Goal: Task Accomplishment & Management: Use online tool/utility

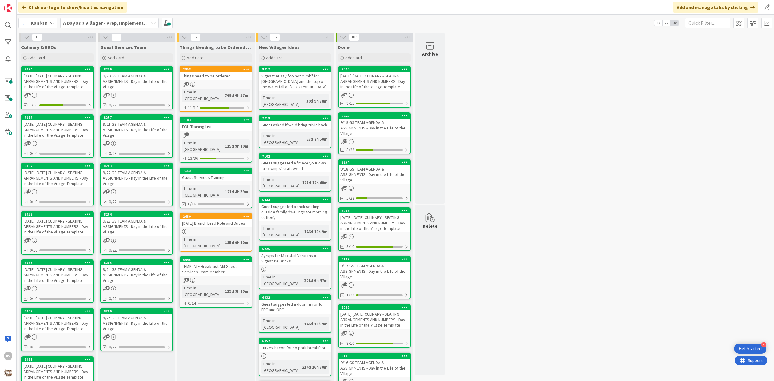
click at [41, 91] on div "[DATE] [DATE] CULINARY - SEATING ARRANGEMENTS AND NUMBERS - Day in the Life of …" at bounding box center [57, 81] width 71 height 19
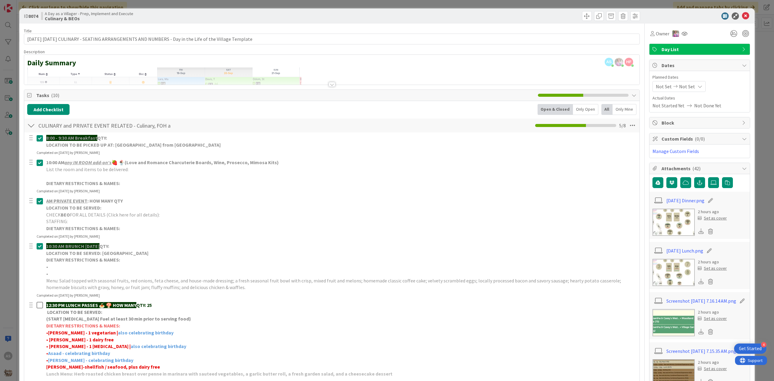
click at [39, 164] on icon at bounding box center [40, 162] width 6 height 7
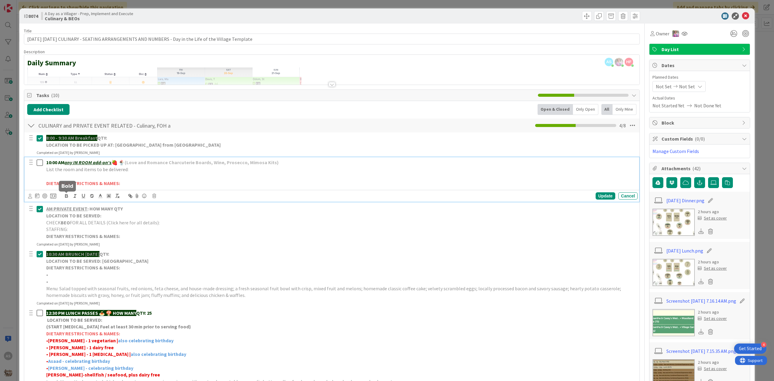
click at [66, 198] on icon "button" at bounding box center [66, 197] width 2 height 2
click at [97, 197] on span at bounding box center [100, 196] width 8 height 8
click at [131, 205] on span at bounding box center [131, 203] width 5 height 5
click at [70, 178] on p at bounding box center [340, 176] width 589 height 7
drag, startPoint x: 54, startPoint y: 177, endPoint x: 43, endPoint y: 176, distance: 11.2
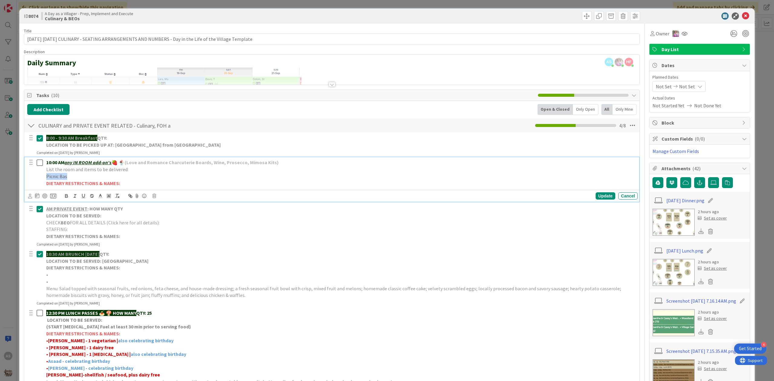
click at [43, 176] on div "10:00 AM any IN ROOM add-on's 🍓 🍨 (Love and Romance Charcuterie Boards, Wine, P…" at bounding box center [332, 172] width 611 height 31
click at [65, 198] on icon "button" at bounding box center [66, 195] width 5 height 5
click at [102, 197] on icon at bounding box center [100, 195] width 5 height 5
click at [131, 205] on span at bounding box center [131, 203] width 5 height 5
click at [597, 200] on div "Update" at bounding box center [606, 195] width 20 height 7
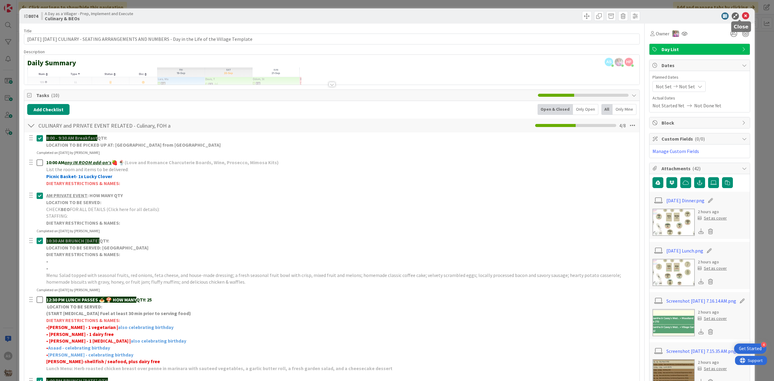
click at [742, 16] on icon at bounding box center [745, 15] width 7 height 7
